Goal: Information Seeking & Learning: Learn about a topic

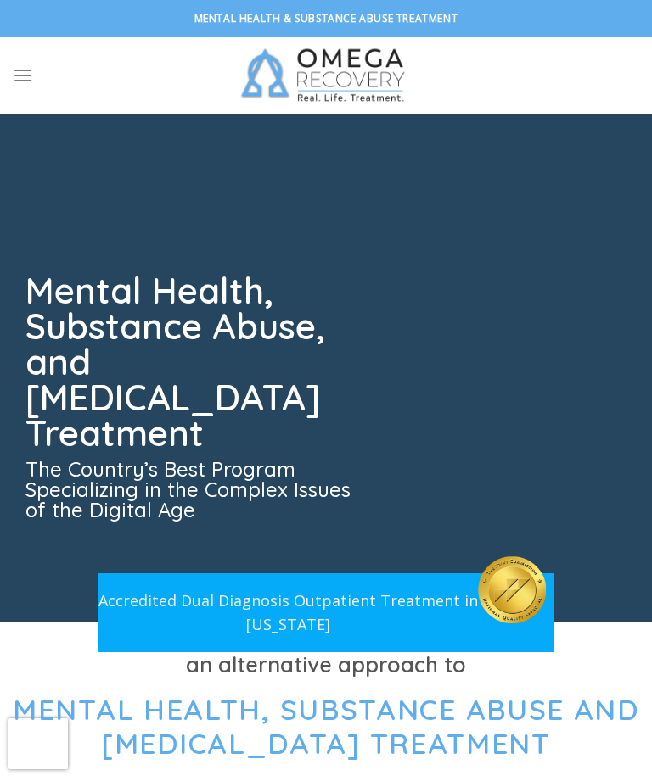
scroll to position [160, 0]
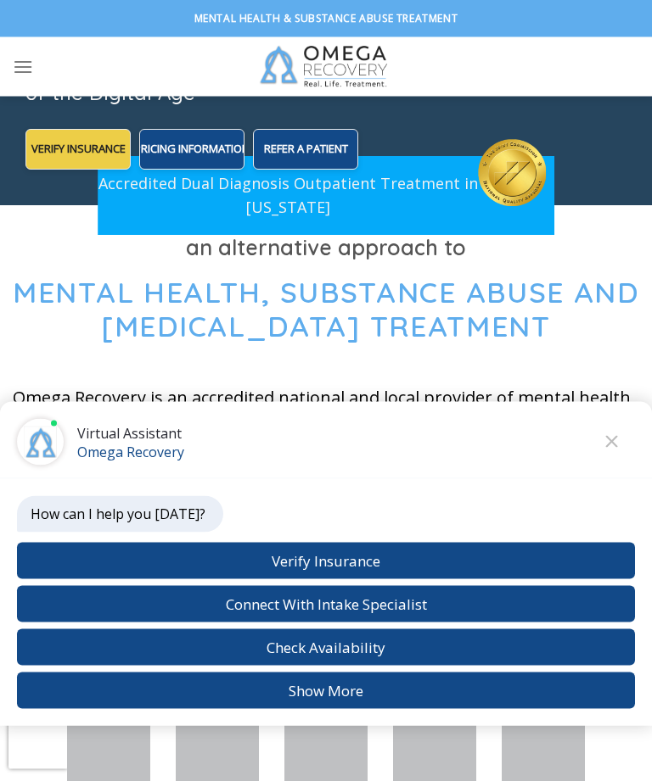
click at [613, 448] on icon "Close chat" at bounding box center [611, 442] width 13 height 12
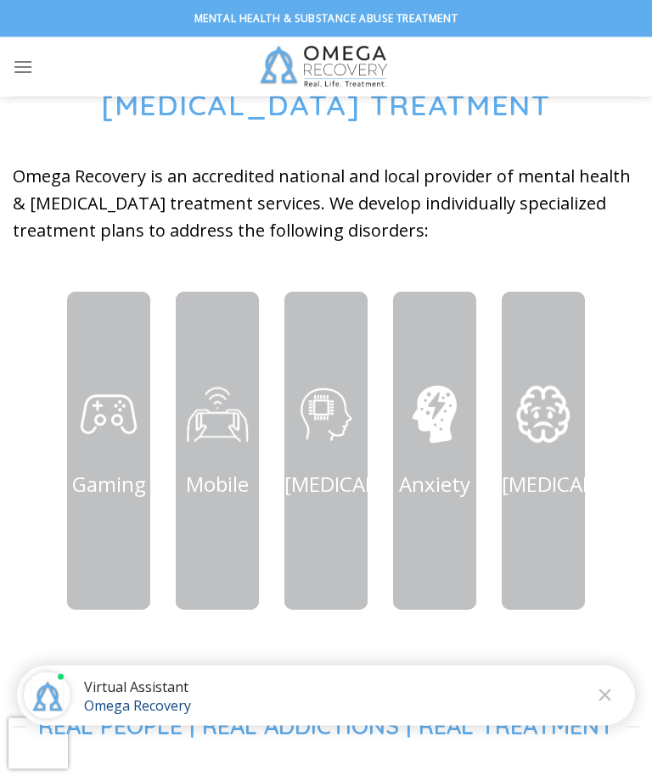
scroll to position [639, 0]
click at [342, 521] on div "[MEDICAL_DATA]" at bounding box center [325, 451] width 83 height 140
click at [448, 521] on div "Anxiety" at bounding box center [434, 451] width 83 height 140
click at [544, 498] on link "[MEDICAL_DATA]" at bounding box center [581, 484] width 160 height 28
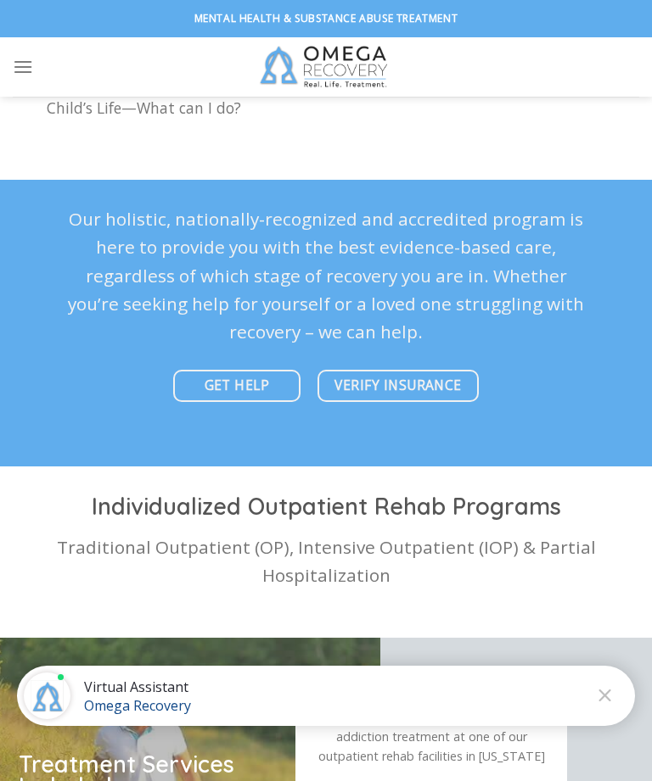
scroll to position [5121, 0]
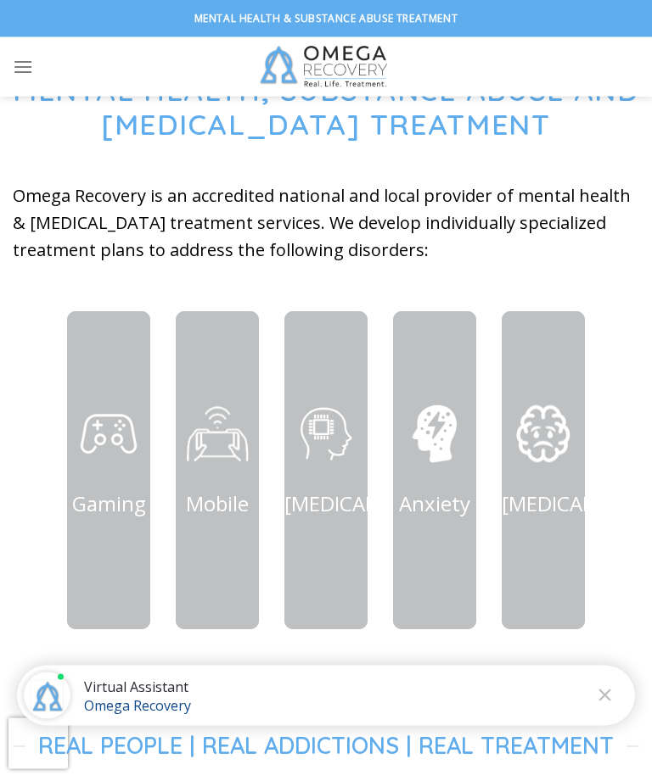
scroll to position [629, 0]
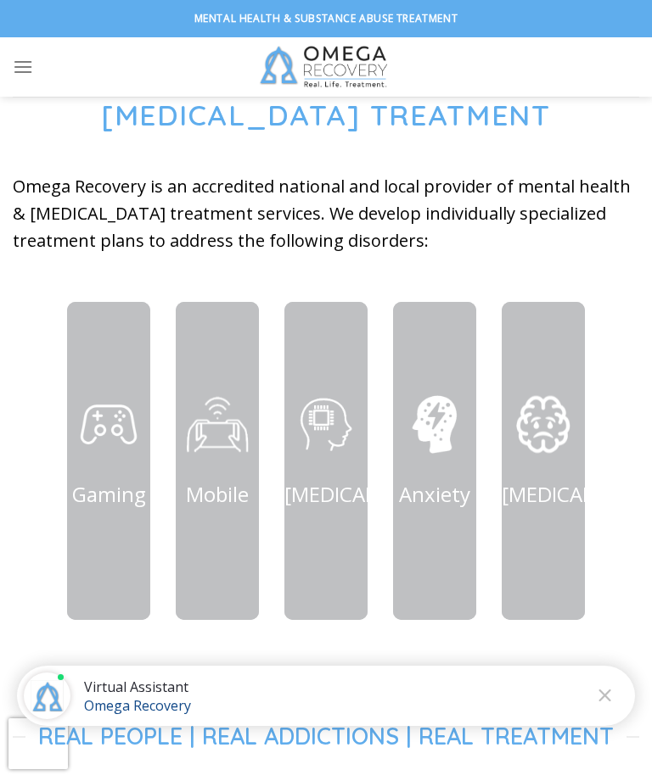
click at [553, 511] on p "Depression" at bounding box center [542, 495] width 83 height 32
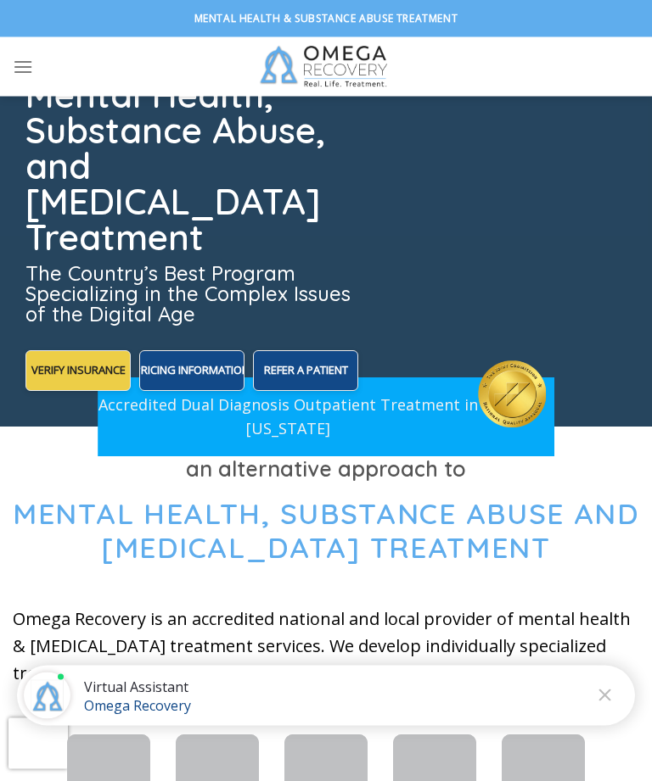
scroll to position [69, 0]
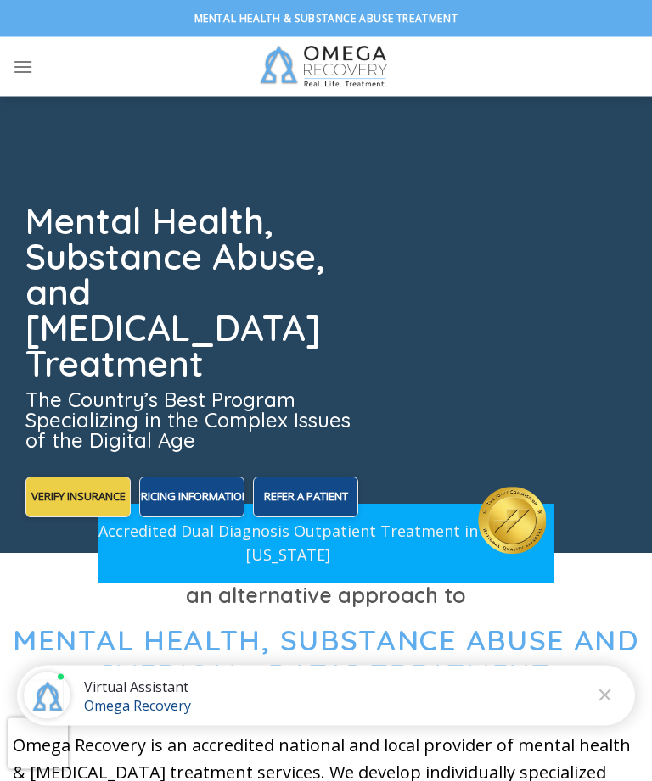
click at [19, 71] on icon "Menu" at bounding box center [23, 66] width 20 height 25
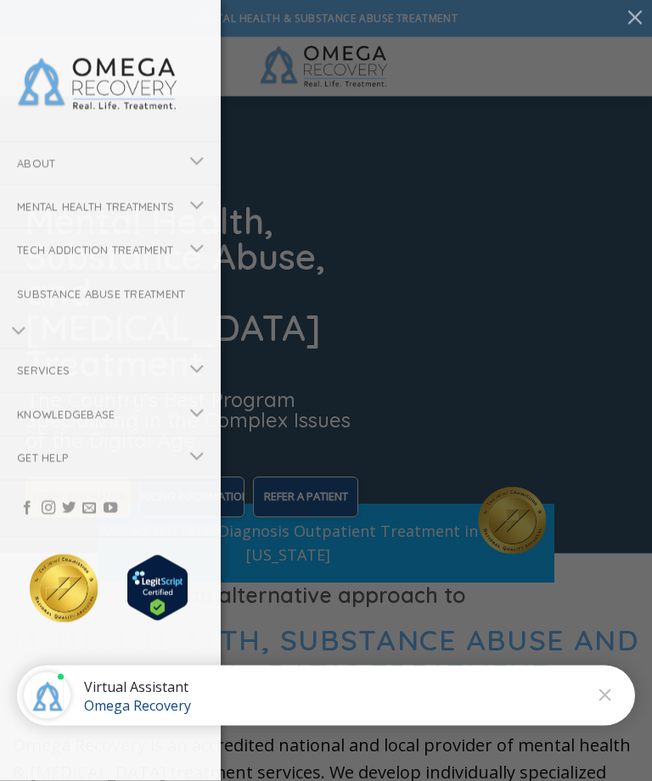
scroll to position [70, 0]
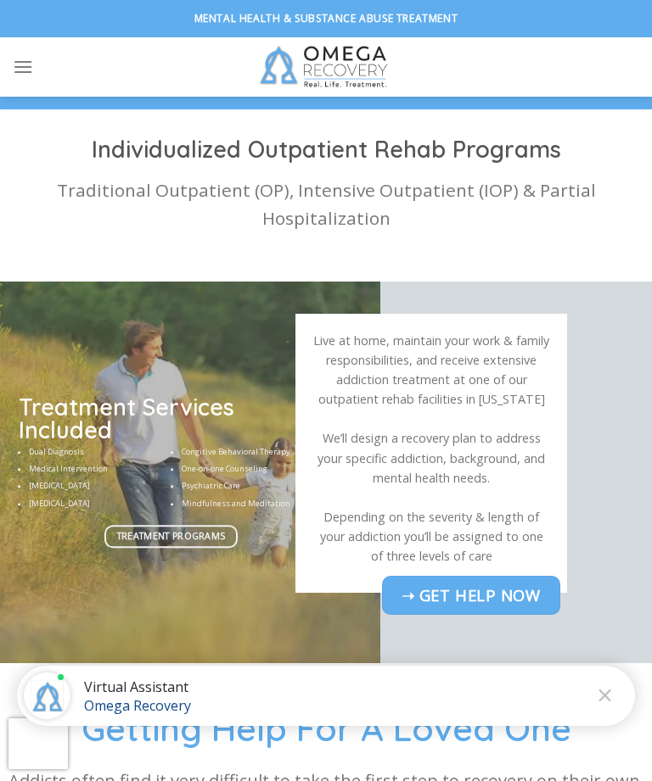
scroll to position [4953, 0]
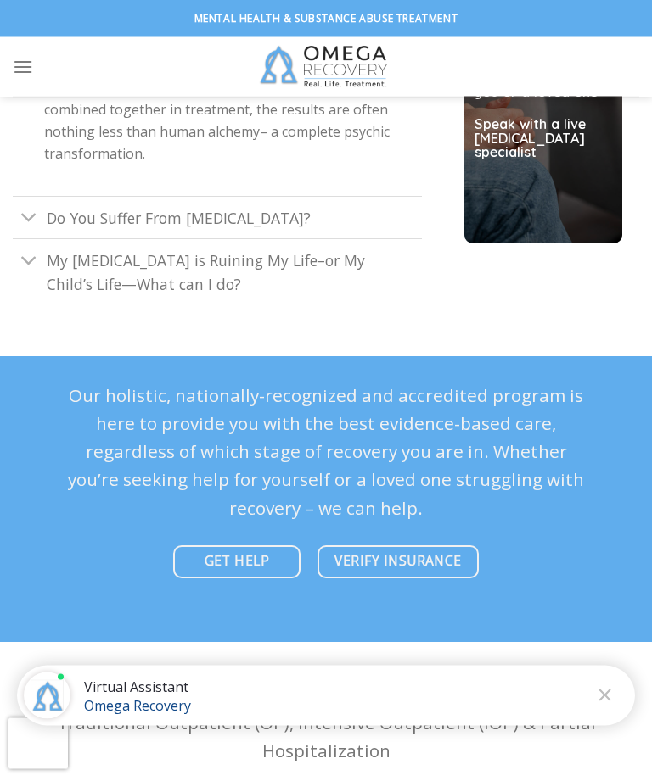
click at [29, 69] on icon "Menu" at bounding box center [23, 66] width 20 height 25
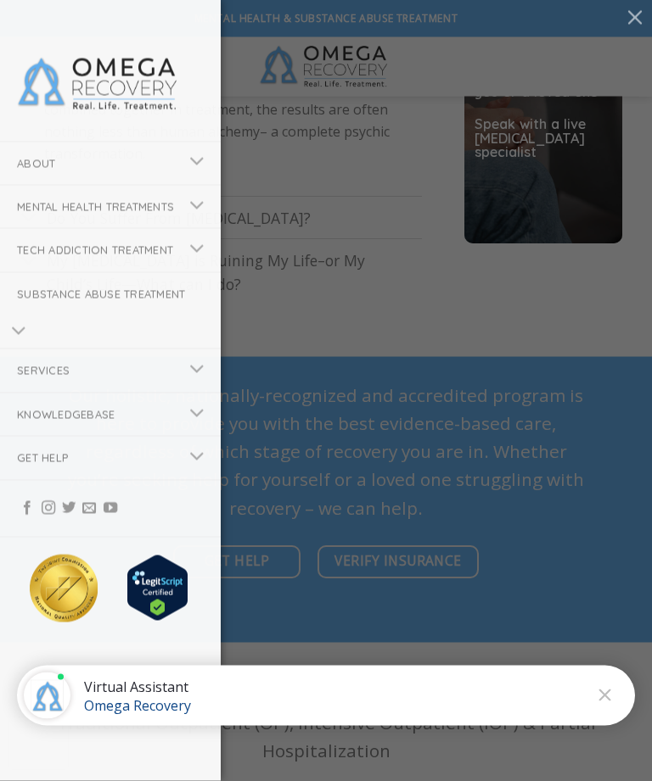
scroll to position [4954, 0]
click at [189, 384] on icon "Toggle" at bounding box center [196, 370] width 15 height 29
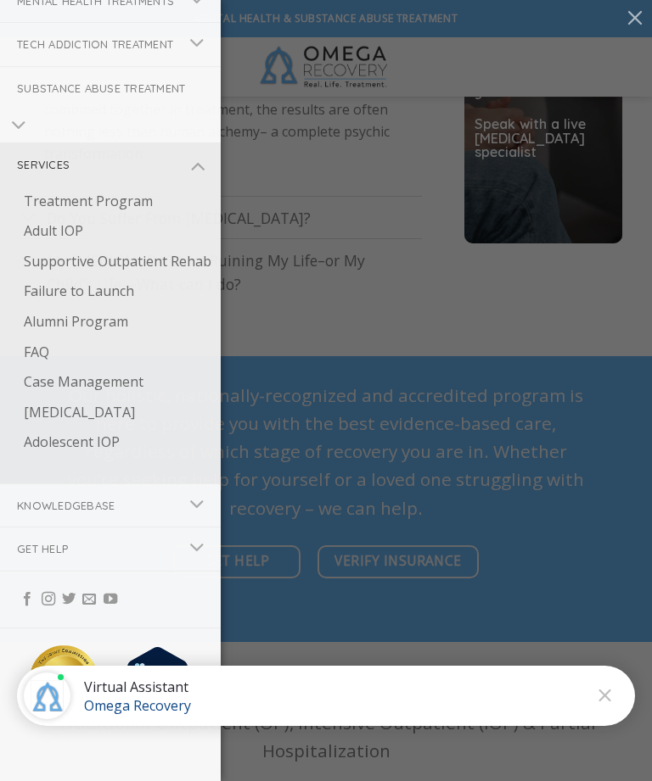
scroll to position [232, 0]
click at [194, 549] on icon "Toggle" at bounding box center [196, 548] width 15 height 29
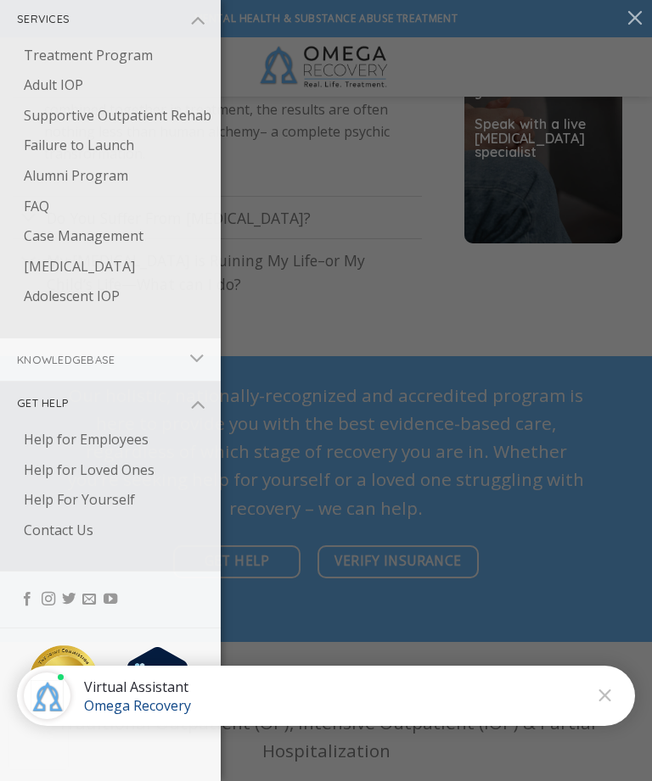
scroll to position [378, 0]
